Goal: Use online tool/utility

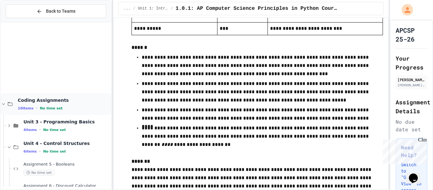
scroll to position [104, 0]
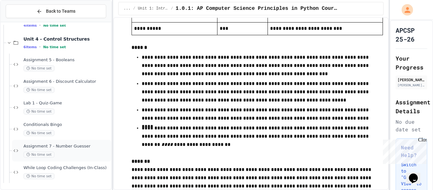
click at [56, 151] on div "No time set" at bounding box center [66, 154] width 86 height 6
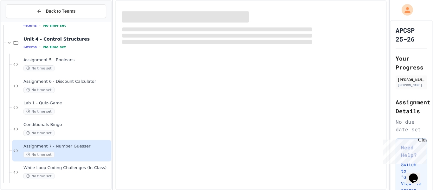
scroll to position [97, 0]
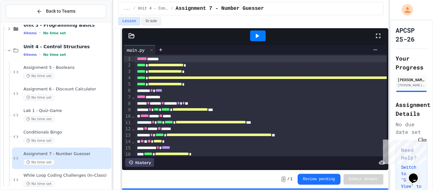
click at [254, 35] on icon at bounding box center [257, 36] width 8 height 8
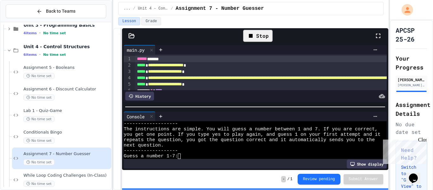
scroll to position [5, 0]
click at [186, 156] on div "Guess a number 1-7:" at bounding box center [252, 155] width 257 height 5
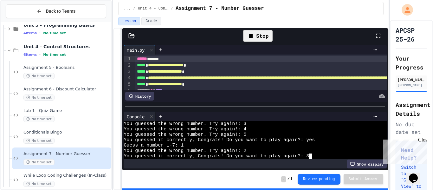
scroll to position [92, 0]
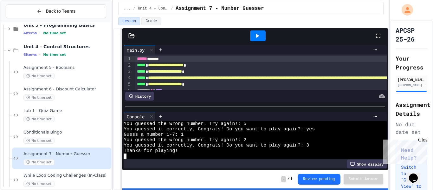
click at [257, 41] on div at bounding box center [258, 35] width 16 height 11
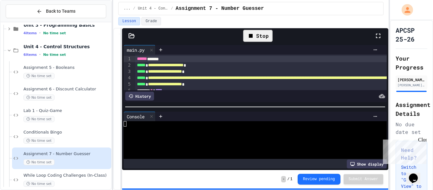
scroll to position [5, 0]
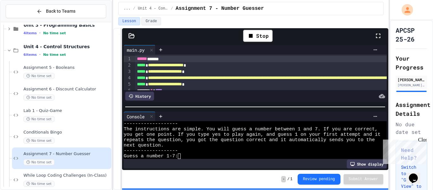
click at [258, 95] on div at bounding box center [269, 96] width 231 height 9
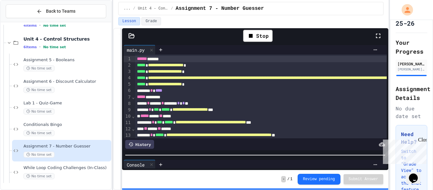
scroll to position [38, 0]
click at [214, 158] on div at bounding box center [255, 155] width 266 height 6
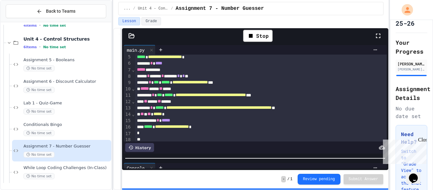
scroll to position [30, 0]
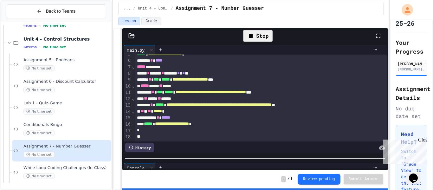
click at [261, 37] on div "Stop" at bounding box center [257, 36] width 29 height 12
click at [261, 37] on div at bounding box center [258, 35] width 16 height 11
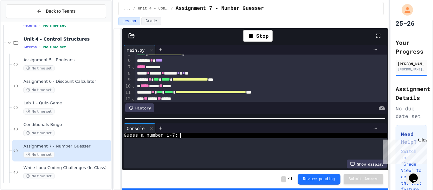
click at [244, 115] on div at bounding box center [255, 118] width 266 height 6
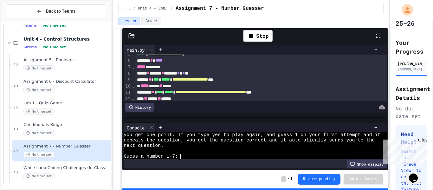
scroll to position [16, 0]
click at [192, 157] on div "Guess a number 1-7:" at bounding box center [252, 156] width 257 height 5
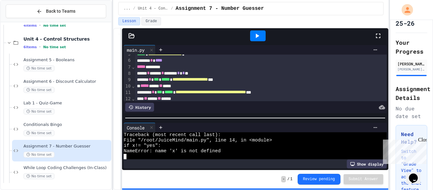
click at [255, 42] on div at bounding box center [258, 35] width 22 height 17
click at [253, 35] on icon at bounding box center [257, 36] width 8 height 8
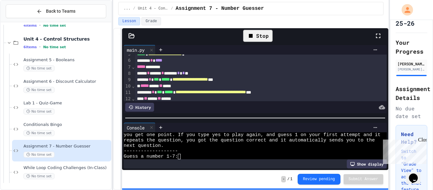
scroll to position [16, 0]
click at [200, 156] on div "Guess a number 1-7:" at bounding box center [252, 156] width 257 height 5
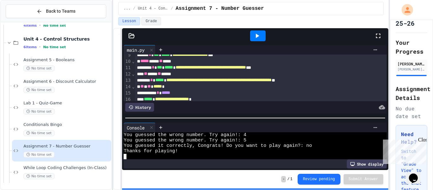
scroll to position [54, 0]
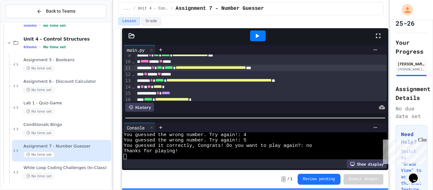
click at [246, 68] on span "**********" at bounding box center [210, 67] width 70 height 4
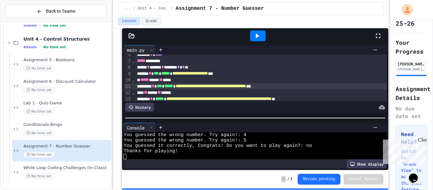
scroll to position [36, 0]
click at [305, 121] on div at bounding box center [255, 118] width 266 height 6
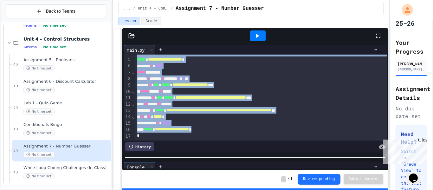
scroll to position [0, 0]
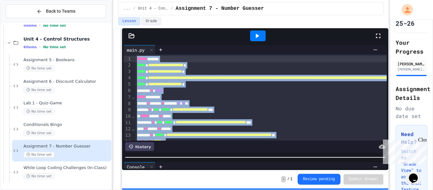
drag, startPoint x: 244, startPoint y: 129, endPoint x: 160, endPoint y: 42, distance: 120.1
click at [160, 42] on div "**********" at bounding box center [255, 99] width 266 height 142
